Goal: Information Seeking & Learning: Learn about a topic

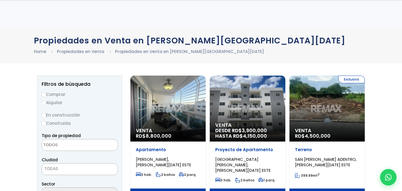
select select
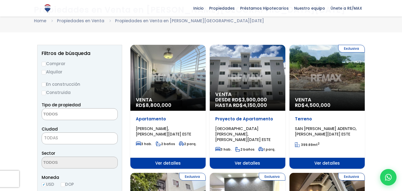
click at [266, 120] on p "Proyecto de Apartamento" at bounding box center [247, 118] width 64 height 5
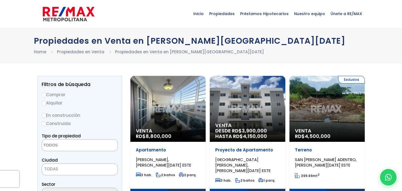
select select
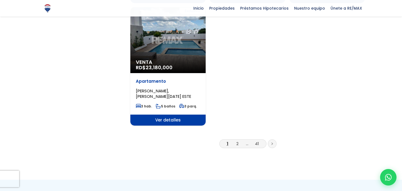
scroll to position [707, 0]
click at [273, 139] on link at bounding box center [272, 143] width 9 height 9
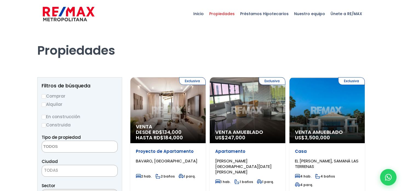
select select
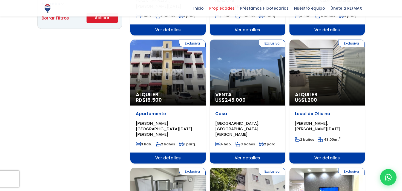
scroll to position [421, 0]
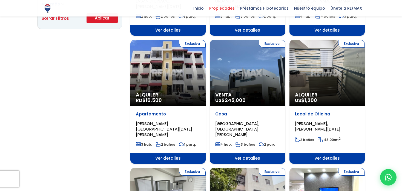
click at [163, 115] on div "Apartamento PANTOJA, SANTO DOMINGO OESTE 3 hab. 2 baños 1 parq." at bounding box center [167, 129] width 75 height 47
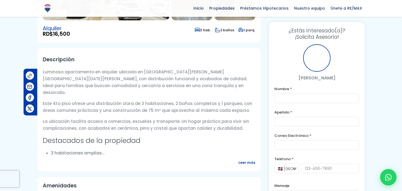
scroll to position [136, 0]
